Goal: Transaction & Acquisition: Purchase product/service

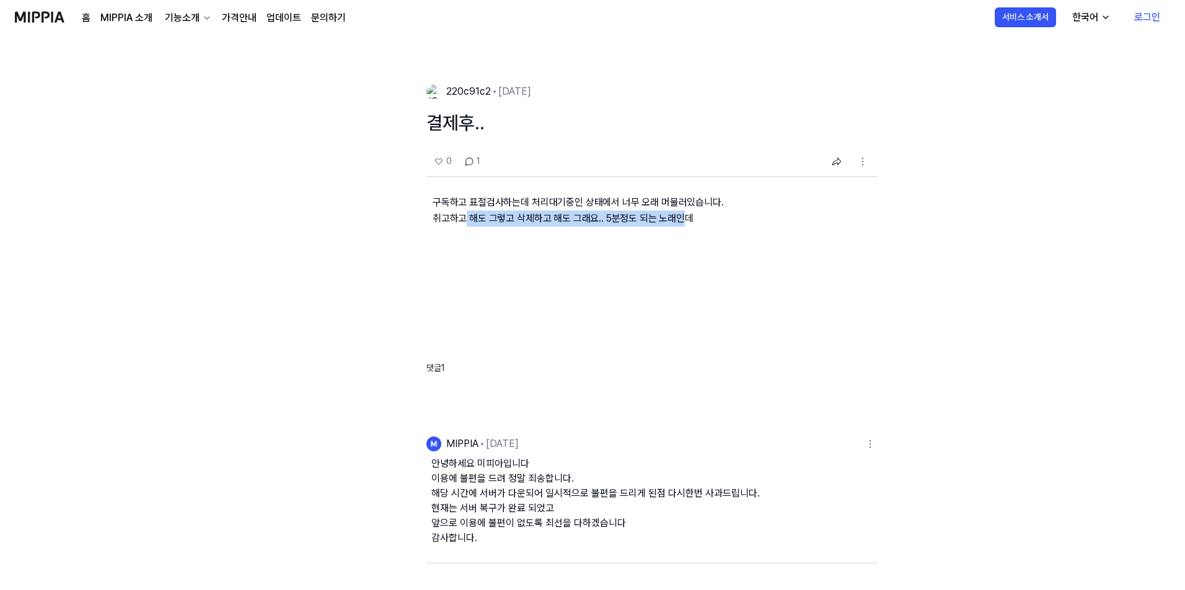
drag, startPoint x: 465, startPoint y: 219, endPoint x: 680, endPoint y: 222, distance: 214.4
click at [680, 222] on p "구독하고 표절검사하는데 처리대기중인 상태에서 너무 오래 머물러있습니다. 취고하고 해도 그렇고 삭제하고 해도 그래요.. 5분정도 되는 노래인데" at bounding box center [651, 220] width 451 height 86
click at [696, 266] on div "220c91c2 [DATE] 결제후.. 0 1 구독하고 표절검사하는데 처리대기중인 상태에서 너무 오래 머물러있습니다. 취고하고 해도 그렇고 삭…" at bounding box center [651, 330] width 451 height 492
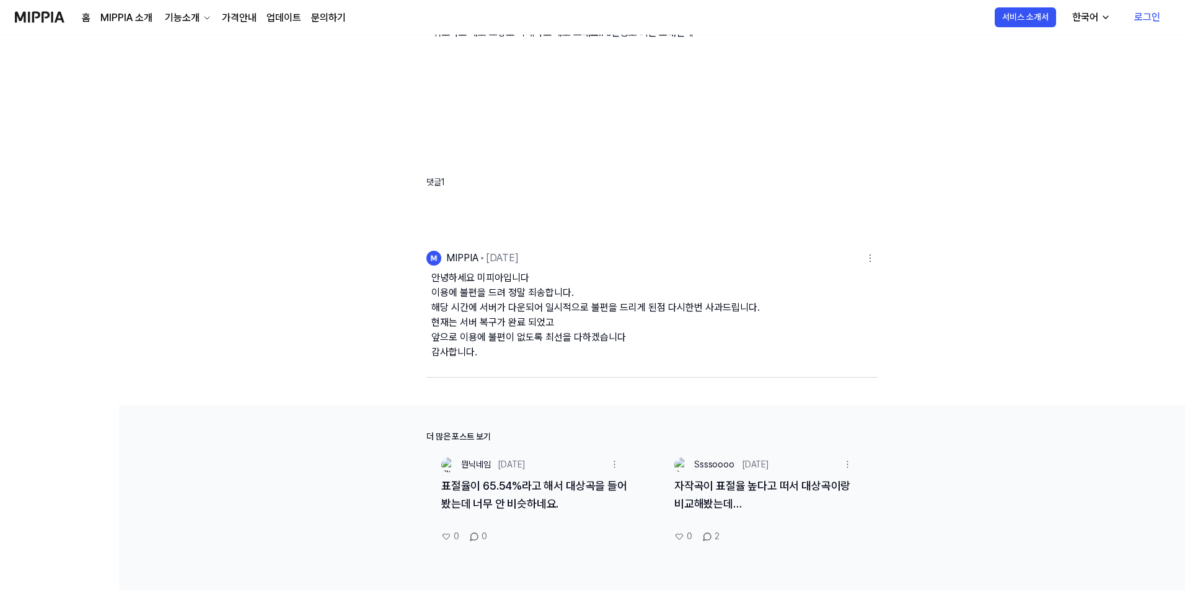
scroll to position [372, 0]
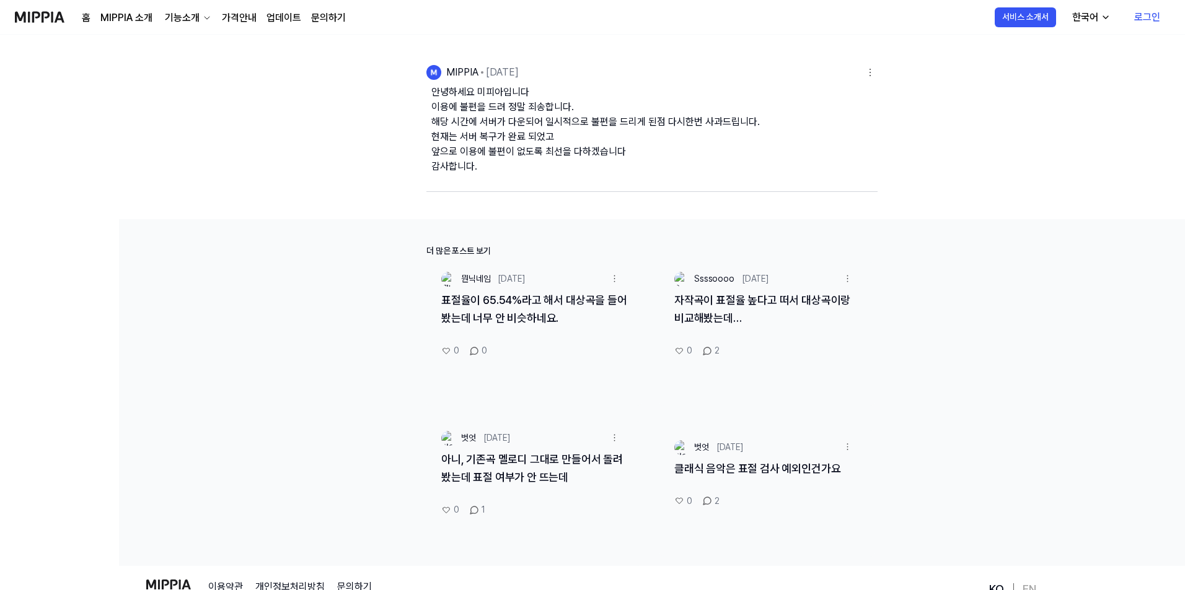
click at [546, 305] on link "표절율이 65.54%라고 해서 대상곡을 들어봤는데 너무 안 비슷하네요." at bounding box center [534, 309] width 186 height 31
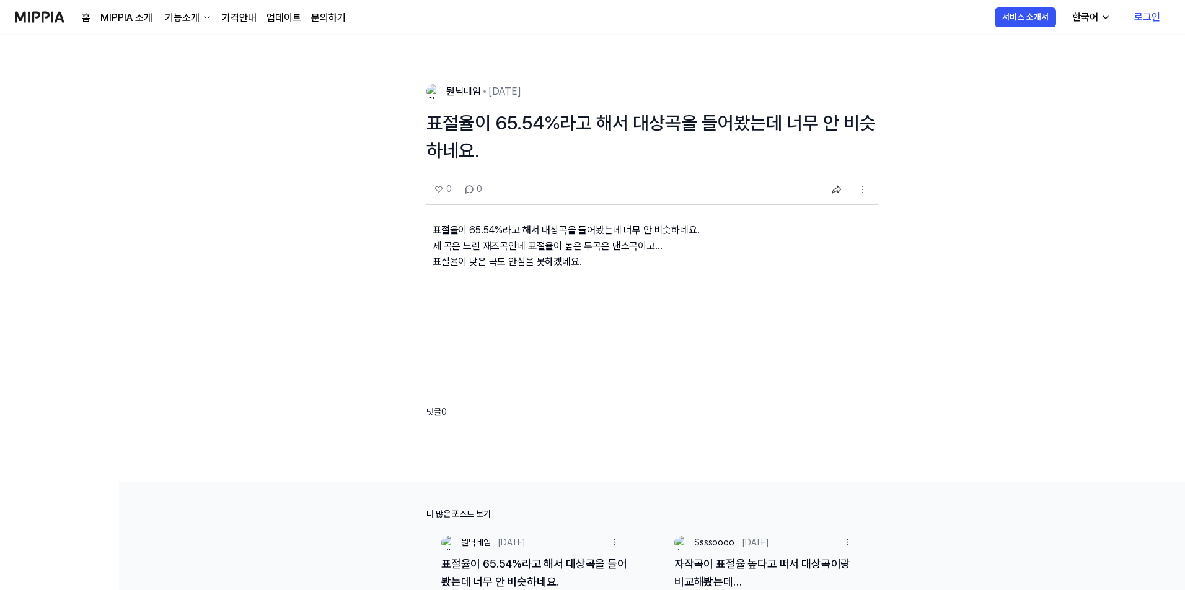
click at [177, 24] on div "기능소개" at bounding box center [182, 18] width 40 height 15
click at [169, 48] on link "표절 검사" at bounding box center [186, 45] width 119 height 25
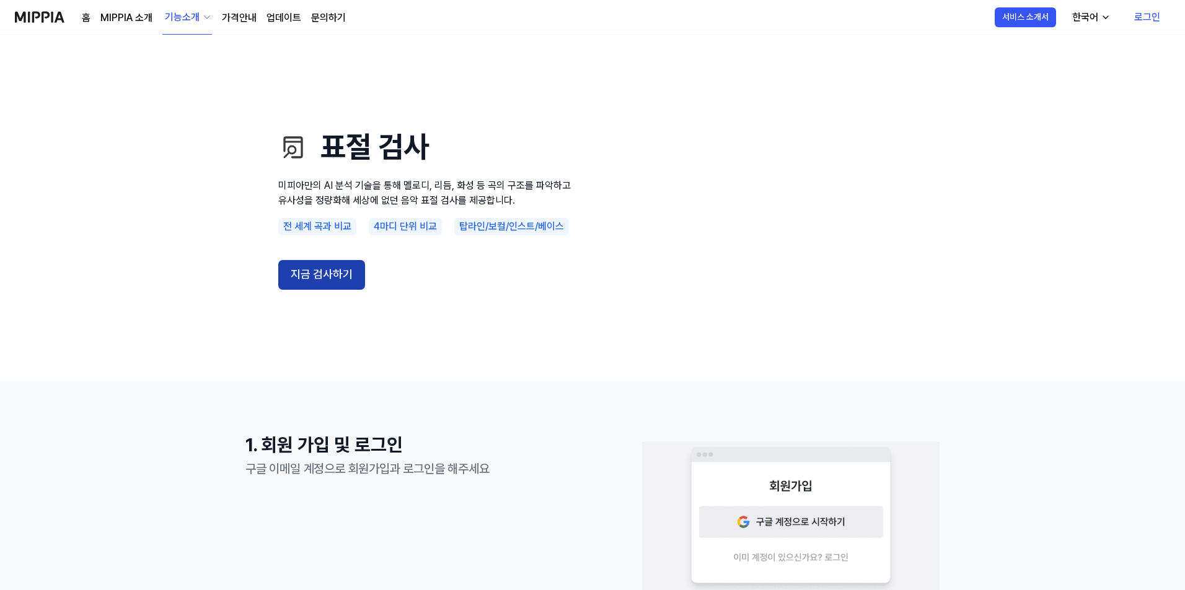
click at [333, 276] on button "지금 검사하기" at bounding box center [321, 275] width 87 height 30
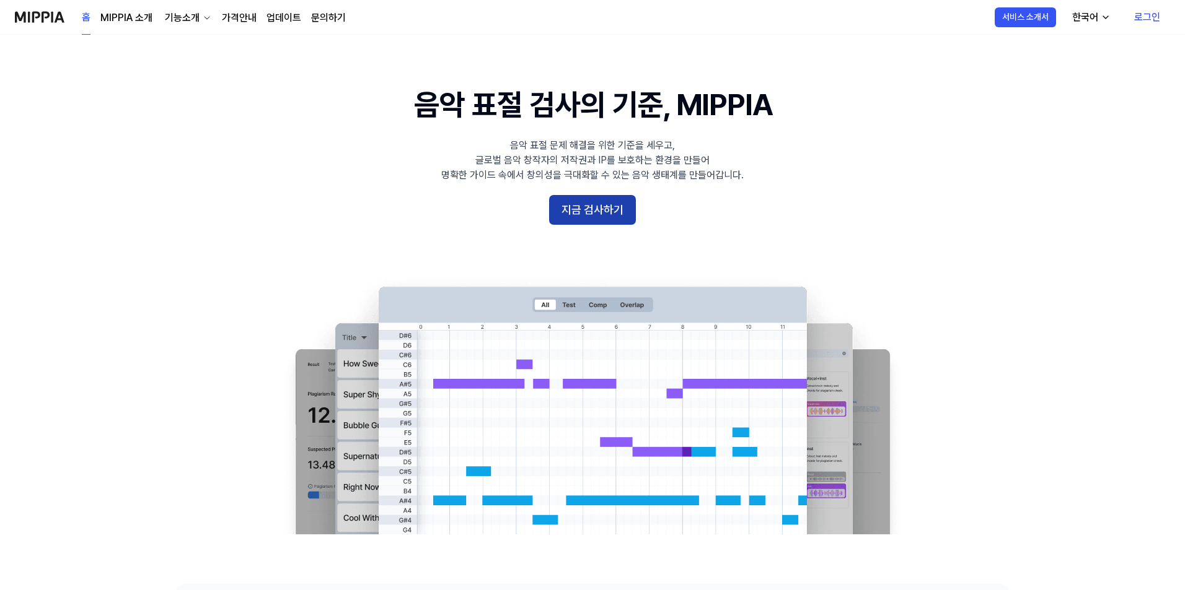
click at [594, 213] on button "지금 검사하기" at bounding box center [592, 210] width 87 height 30
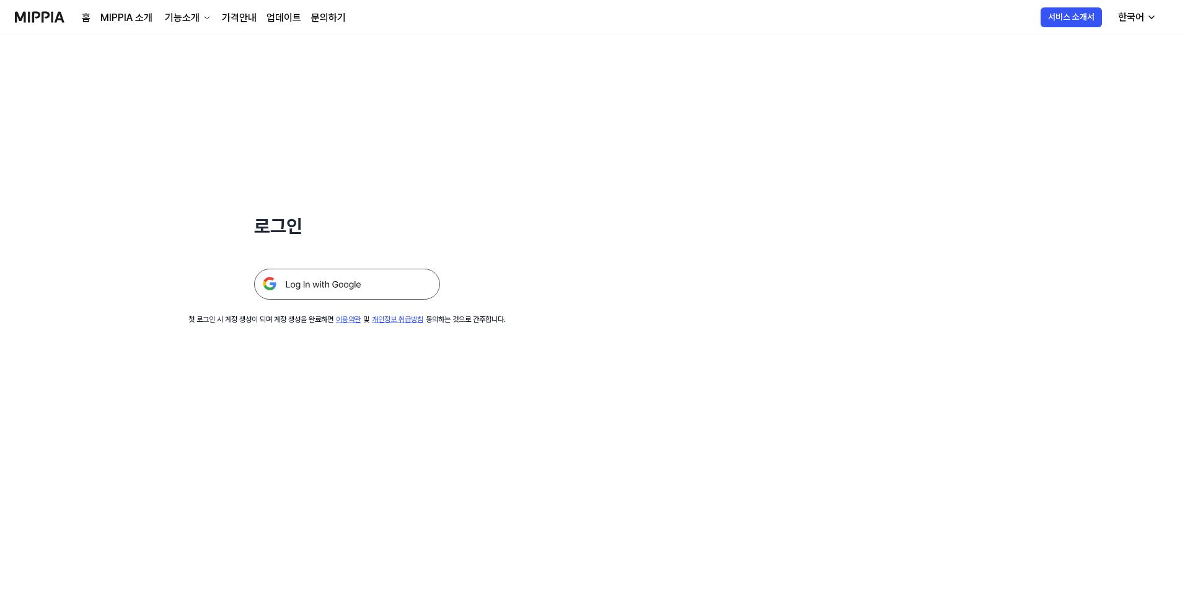
click at [349, 286] on img at bounding box center [347, 284] width 186 height 31
